Goal: Find specific page/section: Find specific page/section

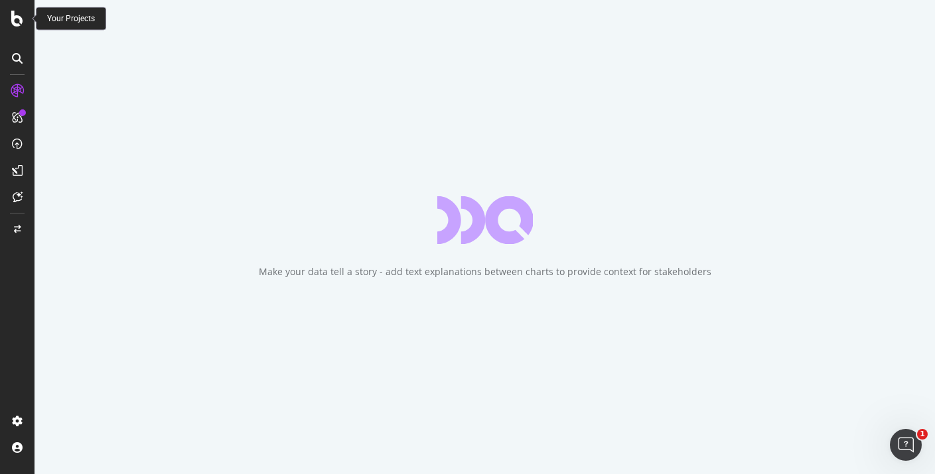
click at [15, 23] on icon at bounding box center [17, 19] width 12 height 16
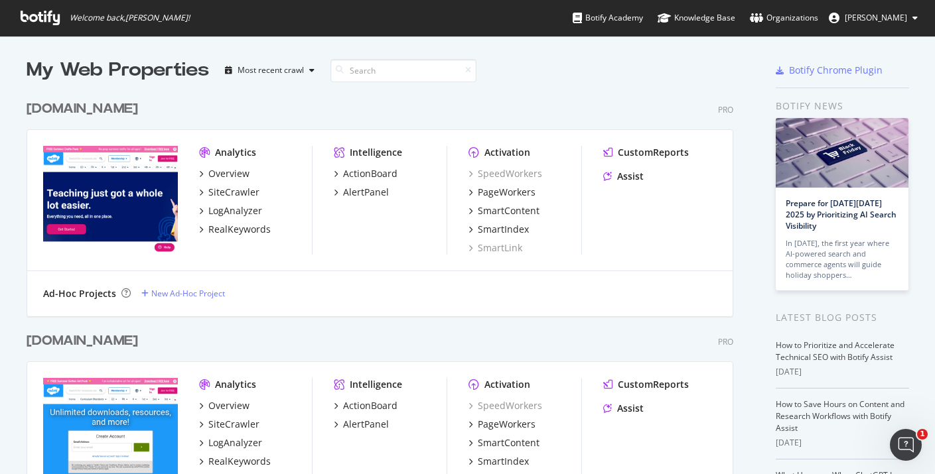
scroll to position [149, 0]
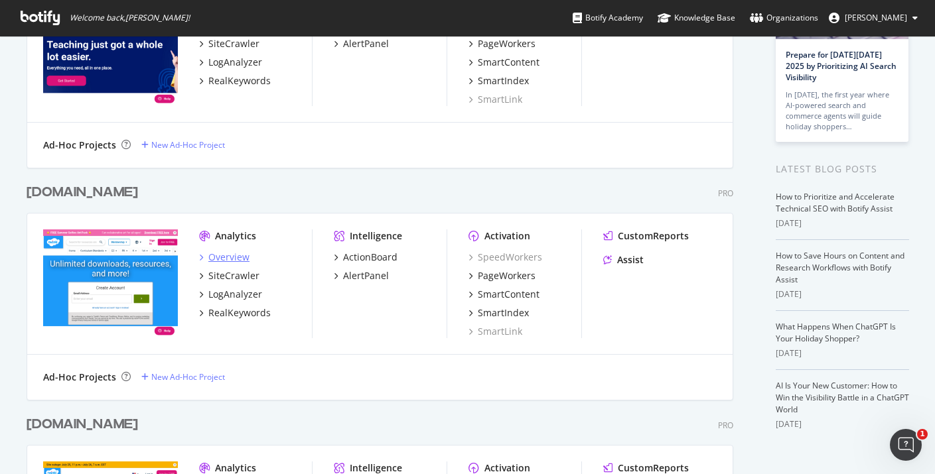
click at [221, 253] on div "Overview" at bounding box center [228, 257] width 41 height 13
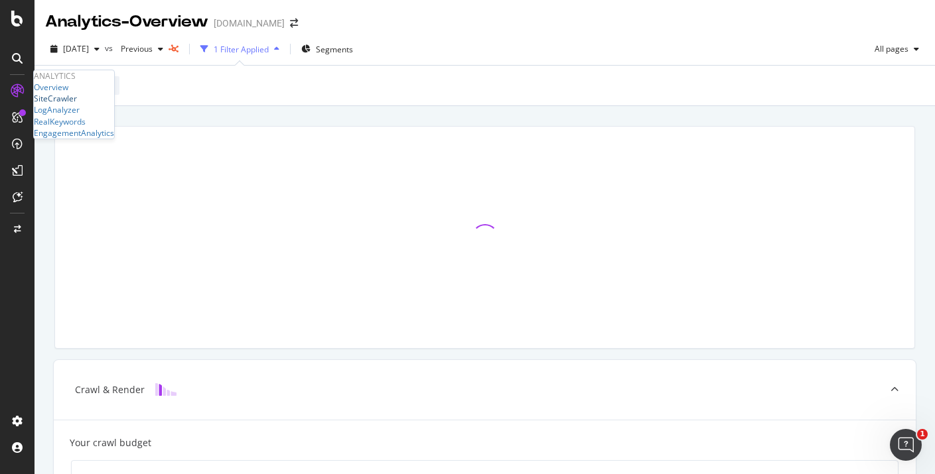
click at [67, 104] on div "SiteCrawler" at bounding box center [55, 98] width 43 height 11
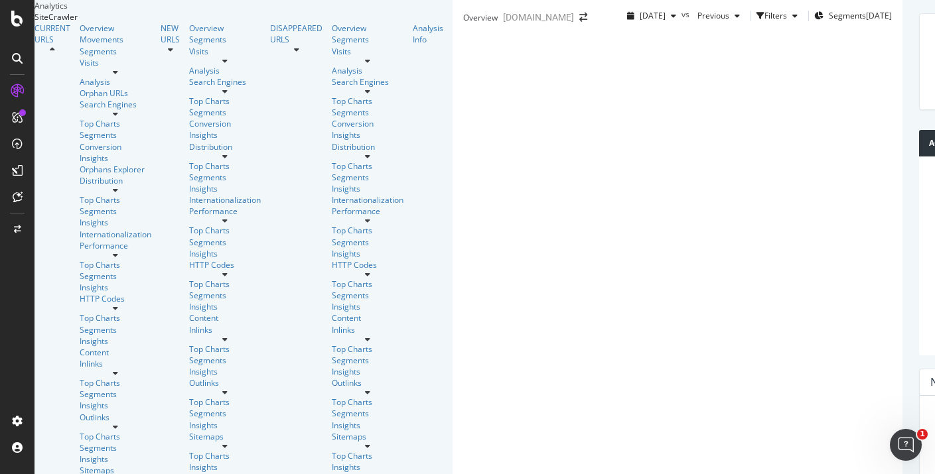
scroll to position [296, 0]
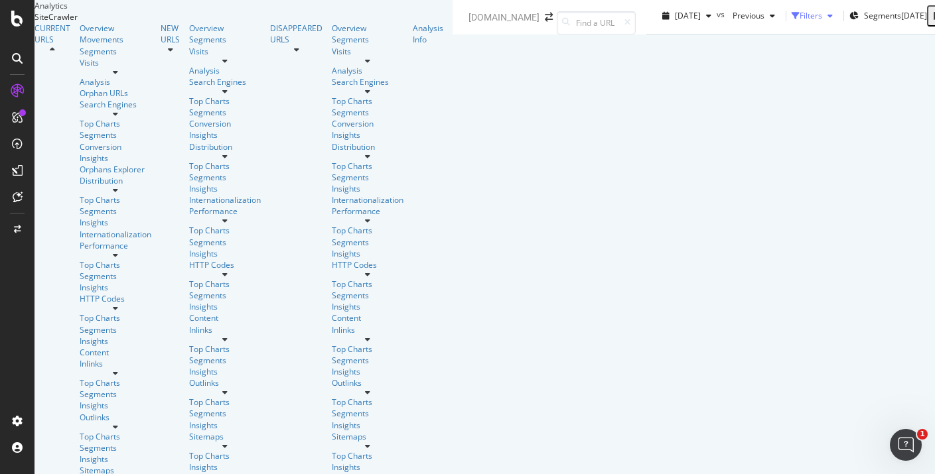
click at [799, 21] on div "Filters" at bounding box center [810, 15] width 23 height 11
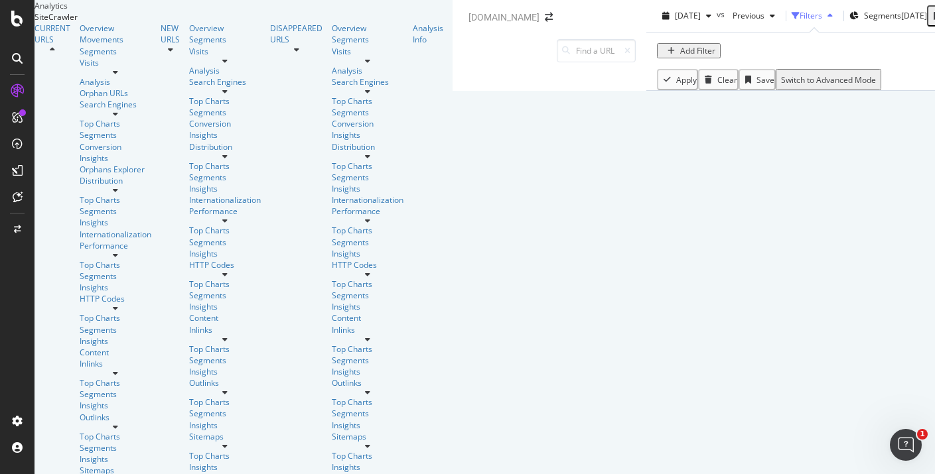
click at [680, 56] on div "Add Filter" at bounding box center [697, 50] width 35 height 11
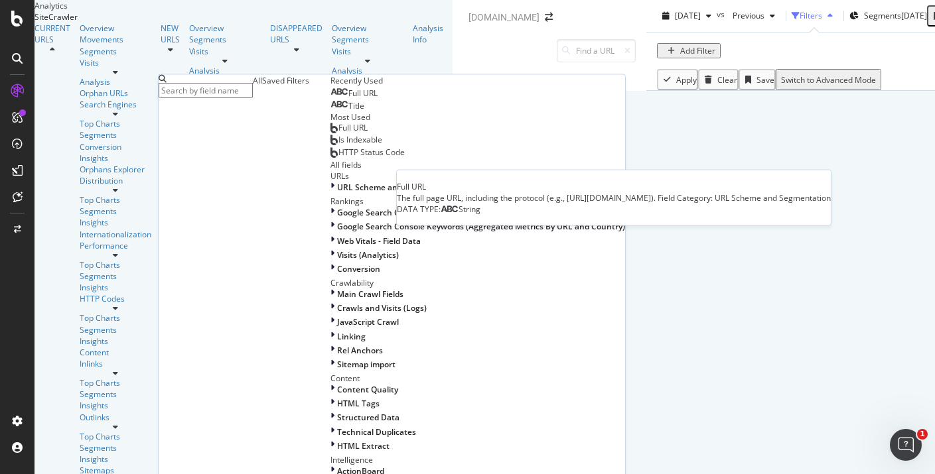
click at [348, 99] on span "Full URL" at bounding box center [362, 93] width 29 height 11
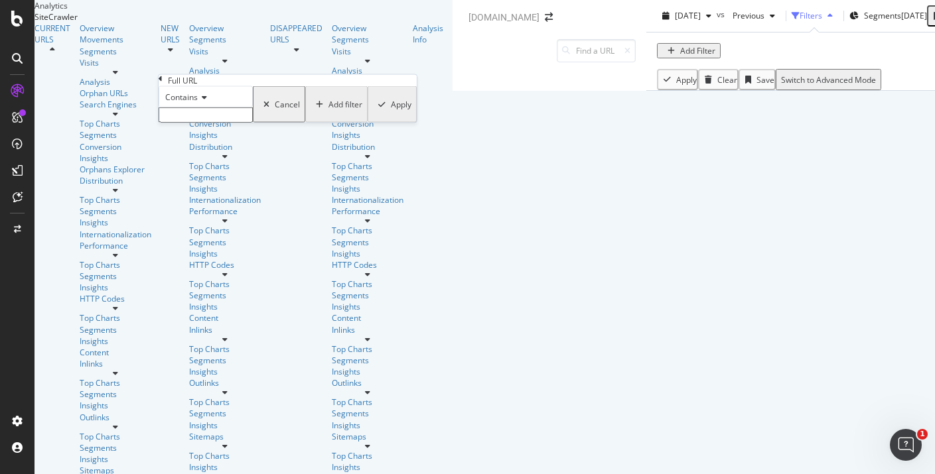
click at [217, 123] on input "text" at bounding box center [206, 114] width 94 height 15
type input "/collection/"
click at [391, 114] on div "Apply" at bounding box center [401, 108] width 21 height 11
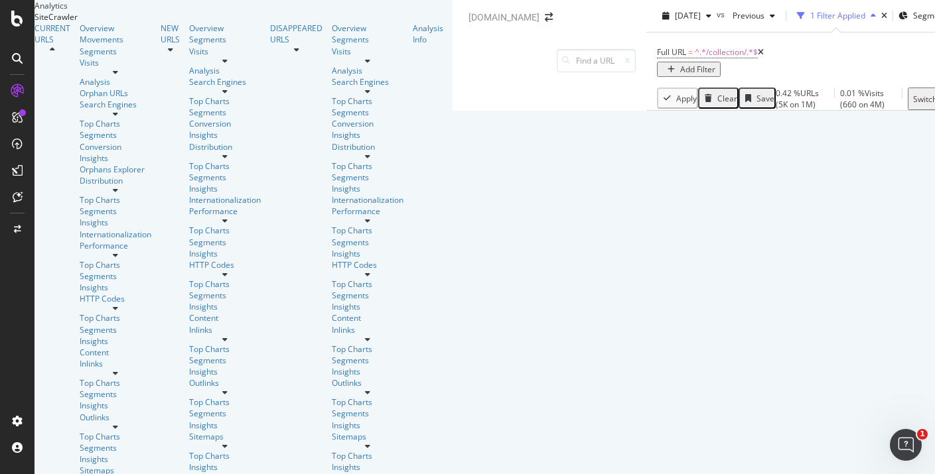
click at [680, 75] on div "Add Filter" at bounding box center [697, 69] width 35 height 11
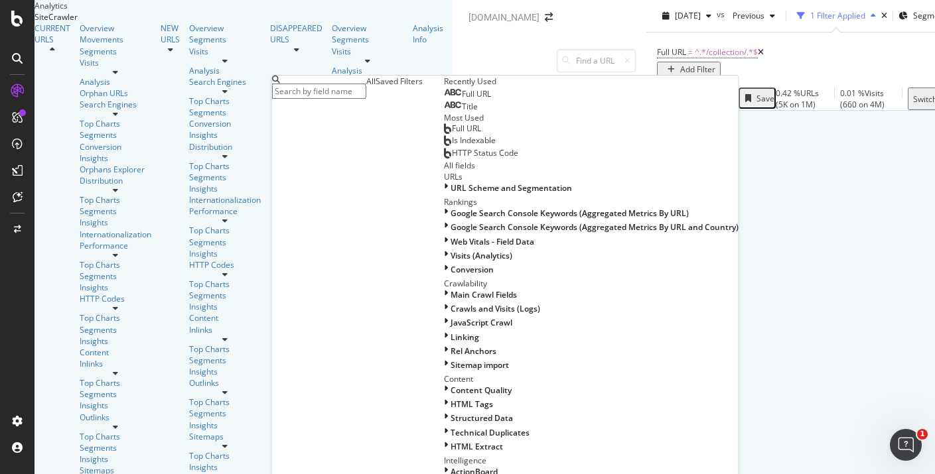
click at [462, 99] on span "Full URL" at bounding box center [476, 93] width 29 height 11
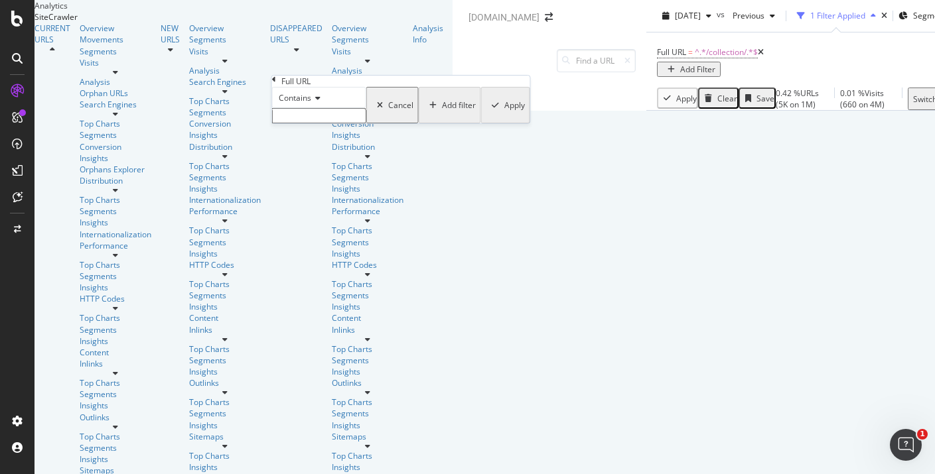
click at [342, 123] on input "text" at bounding box center [319, 115] width 94 height 15
type input "santa"
click at [419, 131] on div "Contains santa Cancel Add filter Apply" at bounding box center [401, 109] width 258 height 44
click at [504, 115] on div "Apply" at bounding box center [514, 108] width 21 height 11
